Goal: Book appointment/travel/reservation

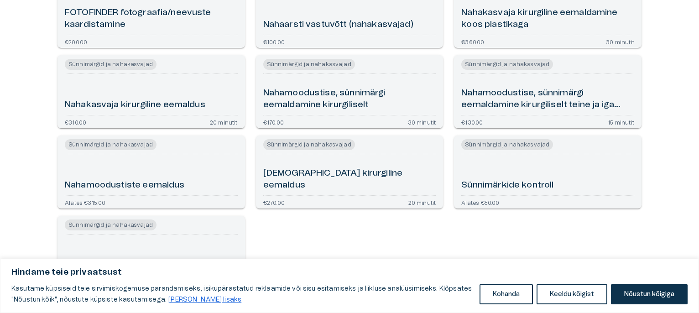
scroll to position [137, 0]
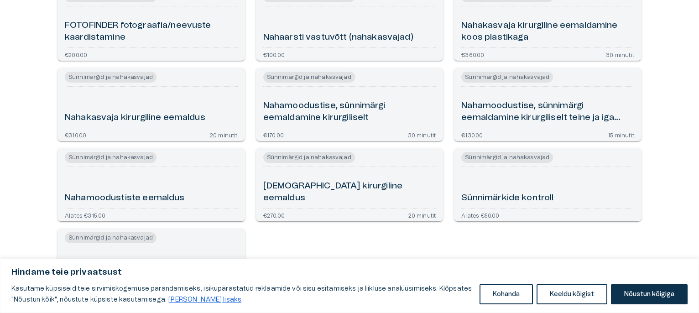
click at [352, 110] on h6 "Nahamoodustise, sünnimärgi eemaldamine kirurgiliselt" at bounding box center [349, 112] width 173 height 24
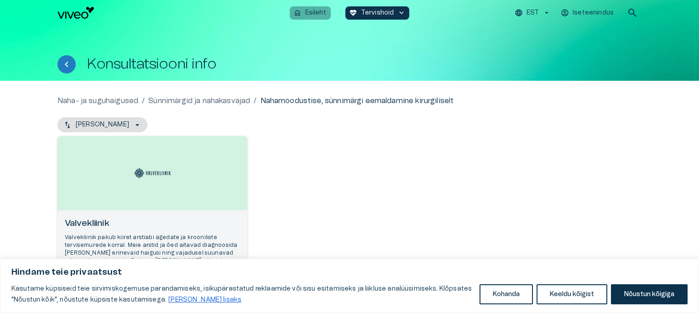
click at [310, 12] on p "Esileht" at bounding box center [315, 13] width 21 height 10
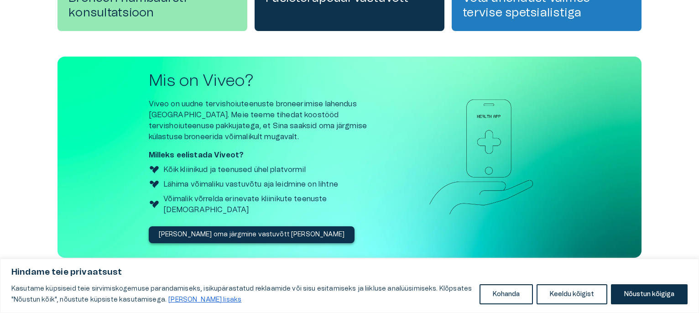
scroll to position [361, 0]
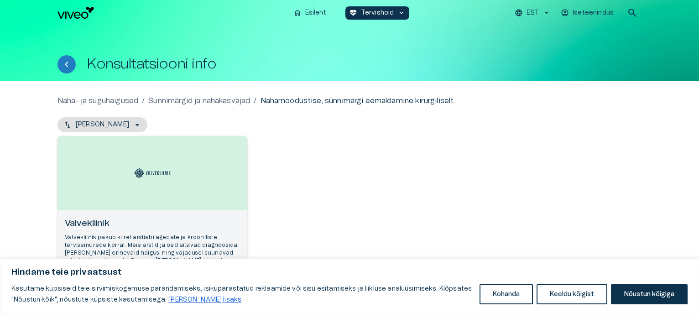
scroll to position [192, 0]
